Goal: Information Seeking & Learning: Learn about a topic

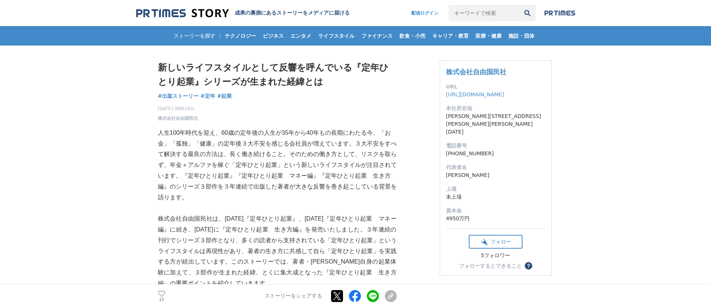
scroll to position [37, 0]
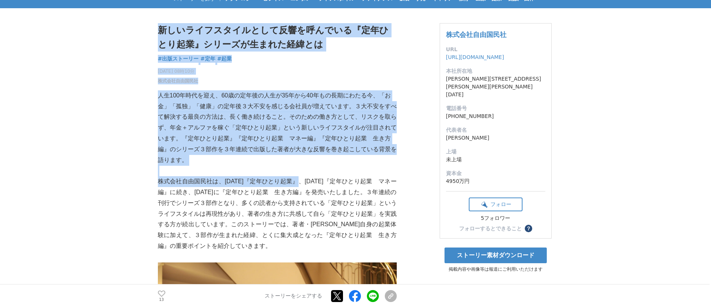
drag, startPoint x: 156, startPoint y: 181, endPoint x: 314, endPoint y: 183, distance: 157.6
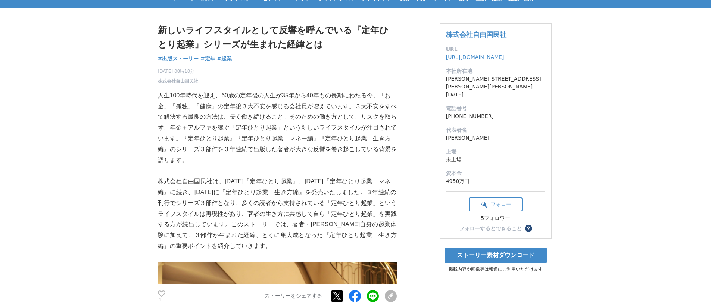
click at [319, 186] on p "株式会社自由国民社は、[DATE]『定年ひとり起業』、[DATE]『定年ひとり起業　マネー編』に続き、[DATE]に『定年ひとり起業　生き方編』を発売いたしま…" at bounding box center [277, 213] width 239 height 75
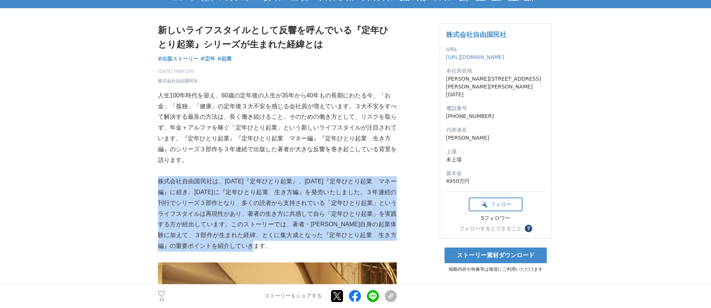
drag, startPoint x: 164, startPoint y: 180, endPoint x: 334, endPoint y: 245, distance: 181.2
click at [334, 245] on p "株式会社自由国民社は、[DATE]『定年ひとり起業』、[DATE]『定年ひとり起業　マネー編』に続き、[DATE]に『定年ひとり起業　生き方編』を発売いたしま…" at bounding box center [277, 213] width 239 height 75
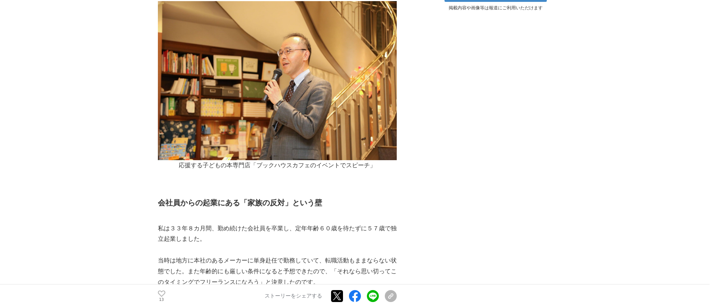
scroll to position [373, 0]
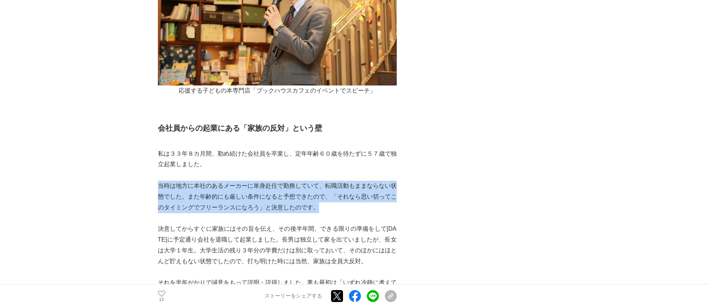
drag, startPoint x: 159, startPoint y: 187, endPoint x: 386, endPoint y: 207, distance: 227.6
click at [386, 207] on p "当時は地方に本社のあるメーカーに単身赴任で勤務していて、転職活動もままならない状態でした。また年齢的にも厳しい条件になると予想できたので、「それなら思い切って…" at bounding box center [277, 197] width 239 height 32
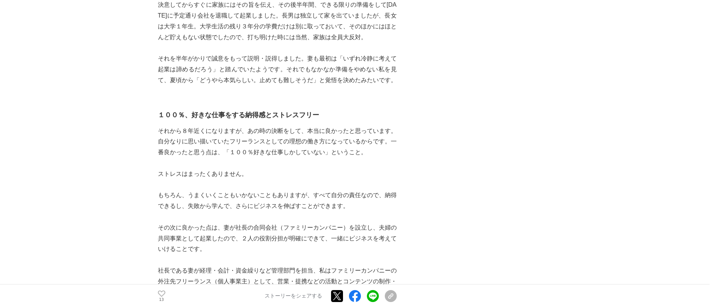
scroll to position [635, 0]
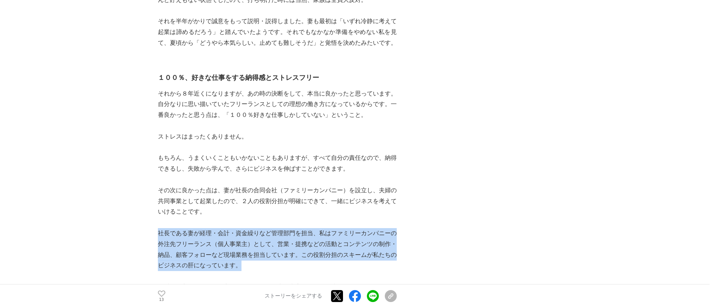
drag, startPoint x: 160, startPoint y: 234, endPoint x: 287, endPoint y: 270, distance: 132.3
click at [287, 270] on p "社長である妻が経理・会計・資金繰りなど管理部門を担当、私はファミリーカンパニーの外注先フリーランス（個人事業主）として、営業・提携などの活動とコンテンツの制作…" at bounding box center [277, 249] width 239 height 43
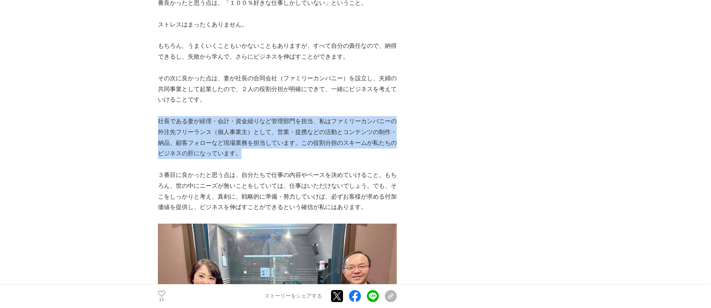
scroll to position [784, 0]
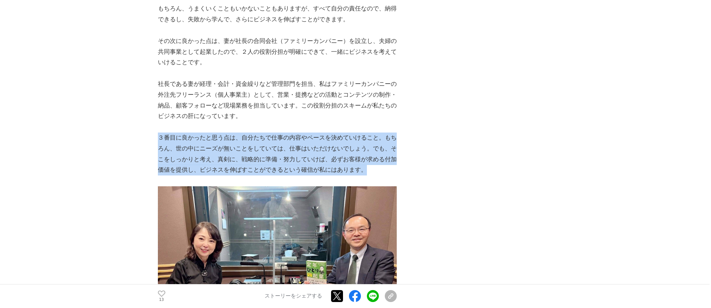
drag, startPoint x: 160, startPoint y: 139, endPoint x: 378, endPoint y: 169, distance: 219.8
click at [378, 169] on p "３番目に良かったと思う点は、自分たちで仕事の内容やペースを決めていけること。もちろん、世の中にニーズが無いことをしていては、仕事はいただけないでしょう。でも、…" at bounding box center [277, 154] width 239 height 43
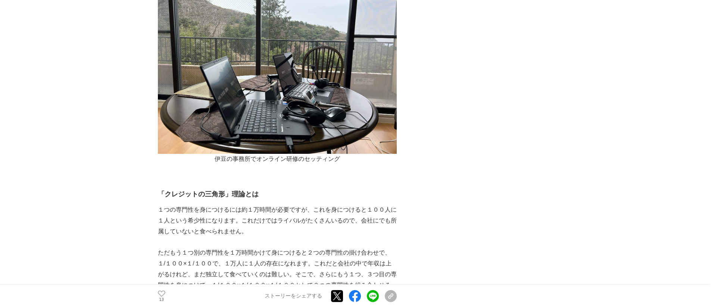
scroll to position [1569, 0]
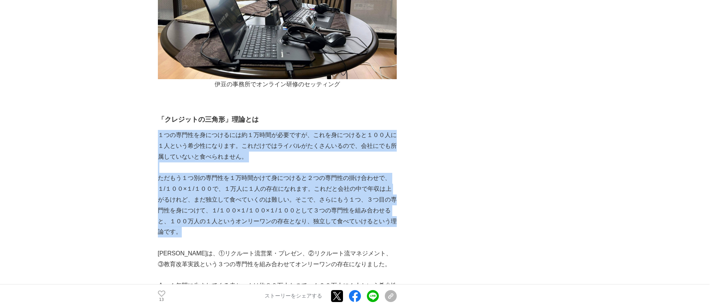
drag, startPoint x: 159, startPoint y: 136, endPoint x: 193, endPoint y: 235, distance: 104.6
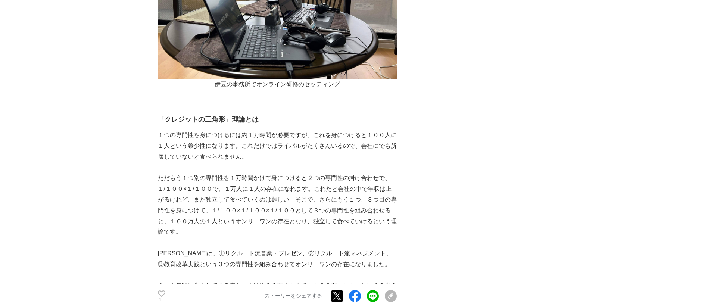
click at [228, 241] on p at bounding box center [277, 243] width 239 height 11
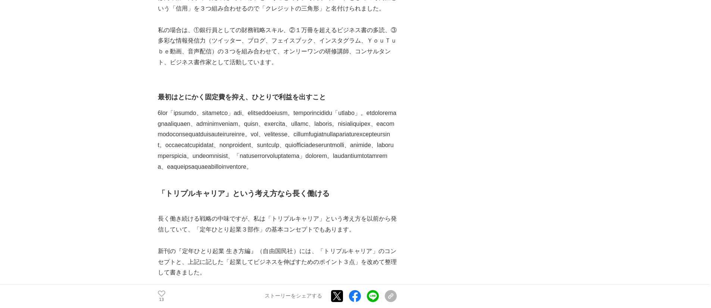
scroll to position [1905, 0]
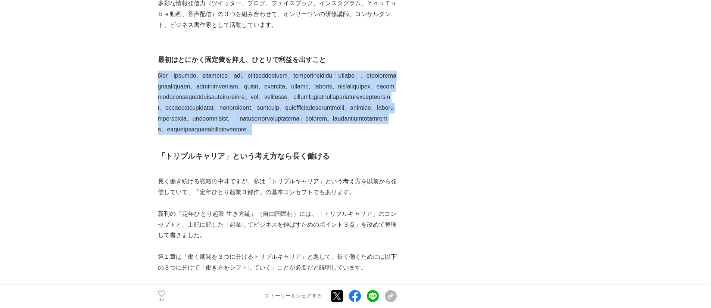
drag, startPoint x: 158, startPoint y: 77, endPoint x: 250, endPoint y: 185, distance: 142.5
click at [250, 135] on p at bounding box center [277, 103] width 239 height 65
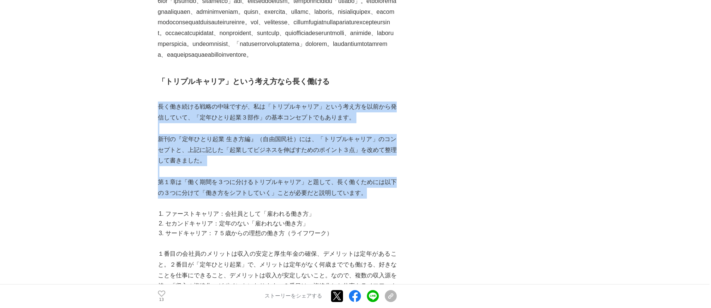
drag, startPoint x: 159, startPoint y: 160, endPoint x: 365, endPoint y: 251, distance: 224.7
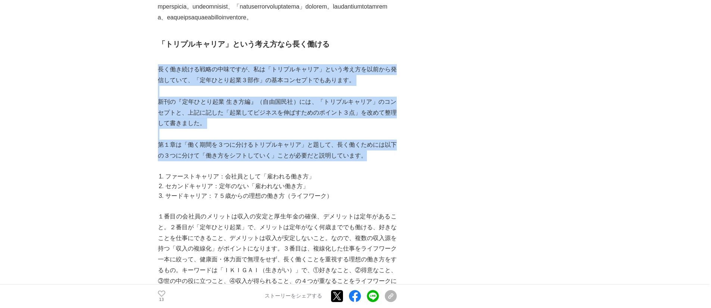
scroll to position [2054, 0]
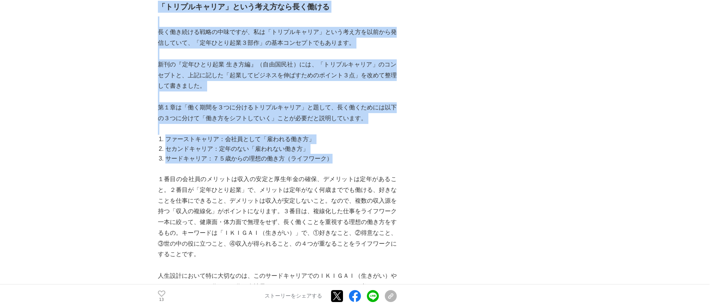
drag, startPoint x: 154, startPoint y: 191, endPoint x: 335, endPoint y: 217, distance: 182.2
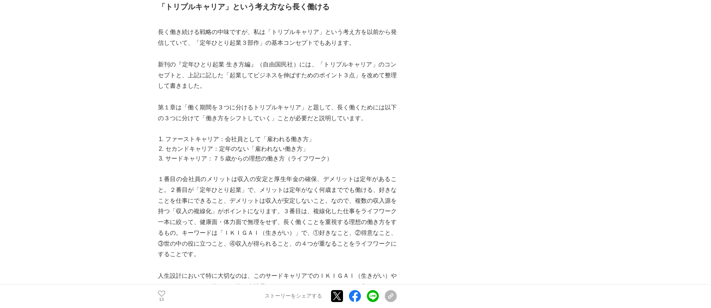
click at [347, 174] on p at bounding box center [277, 168] width 239 height 11
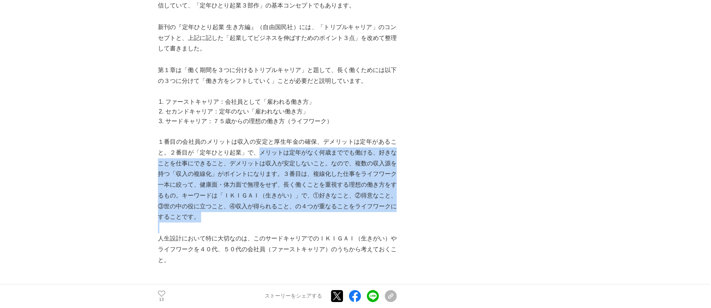
drag, startPoint x: 259, startPoint y: 207, endPoint x: 232, endPoint y: 279, distance: 77.8
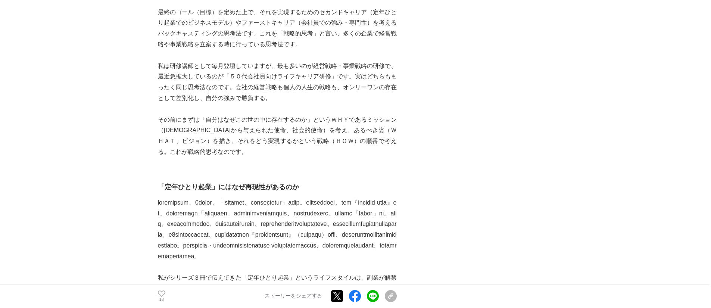
scroll to position [2465, 0]
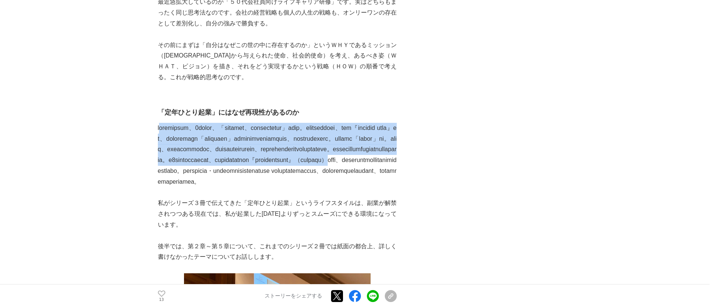
drag, startPoint x: 161, startPoint y: 181, endPoint x: 394, endPoint y: 249, distance: 242.6
click at [394, 187] on p at bounding box center [277, 155] width 239 height 65
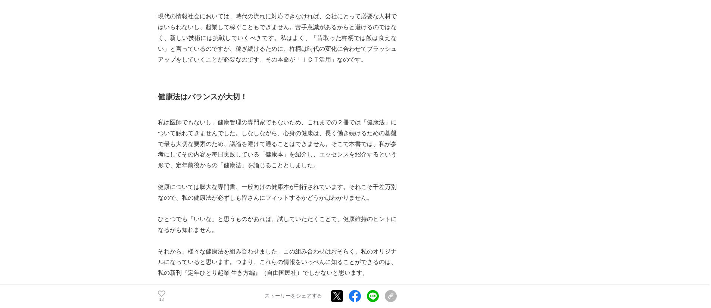
scroll to position [3511, 0]
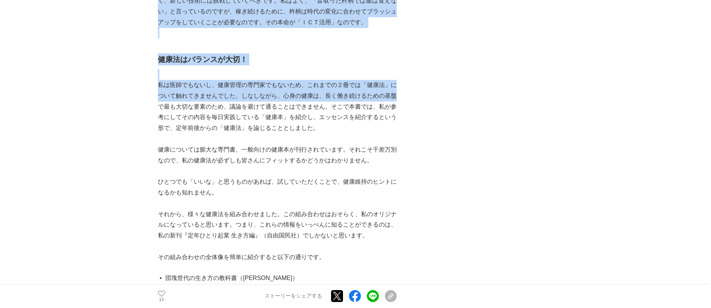
drag, startPoint x: 155, startPoint y: 183, endPoint x: 396, endPoint y: 189, distance: 240.6
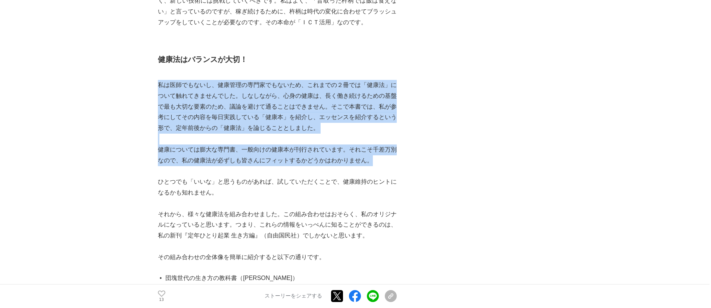
drag, startPoint x: 158, startPoint y: 183, endPoint x: 370, endPoint y: 258, distance: 225.1
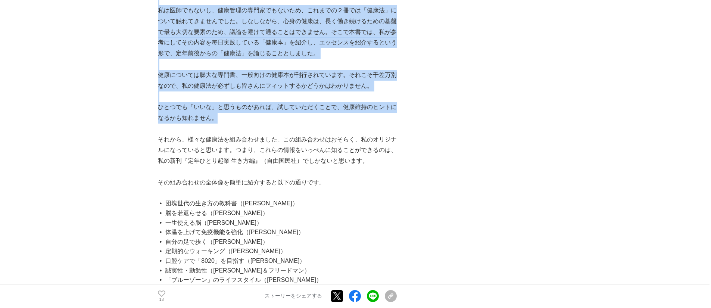
drag, startPoint x: 156, startPoint y: 206, endPoint x: 220, endPoint y: 215, distance: 64.5
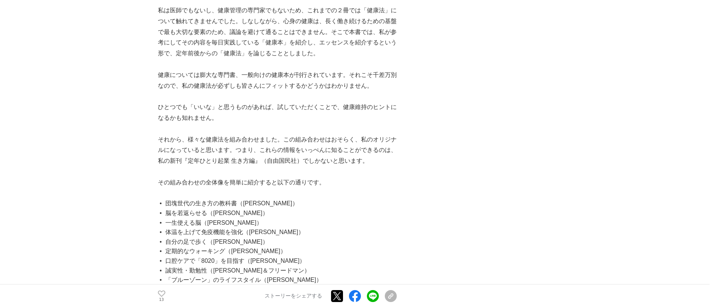
click at [239, 134] on p at bounding box center [277, 129] width 239 height 11
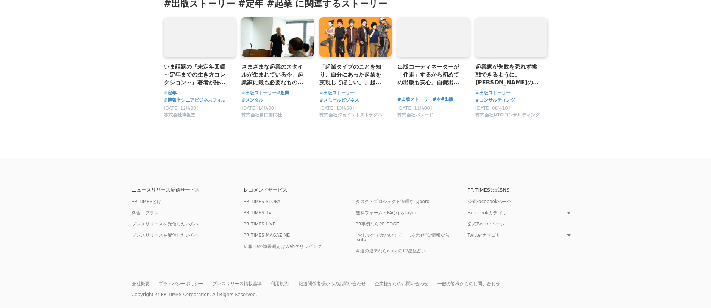
scroll to position [5881, 0]
